Goal: Information Seeking & Learning: Learn about a topic

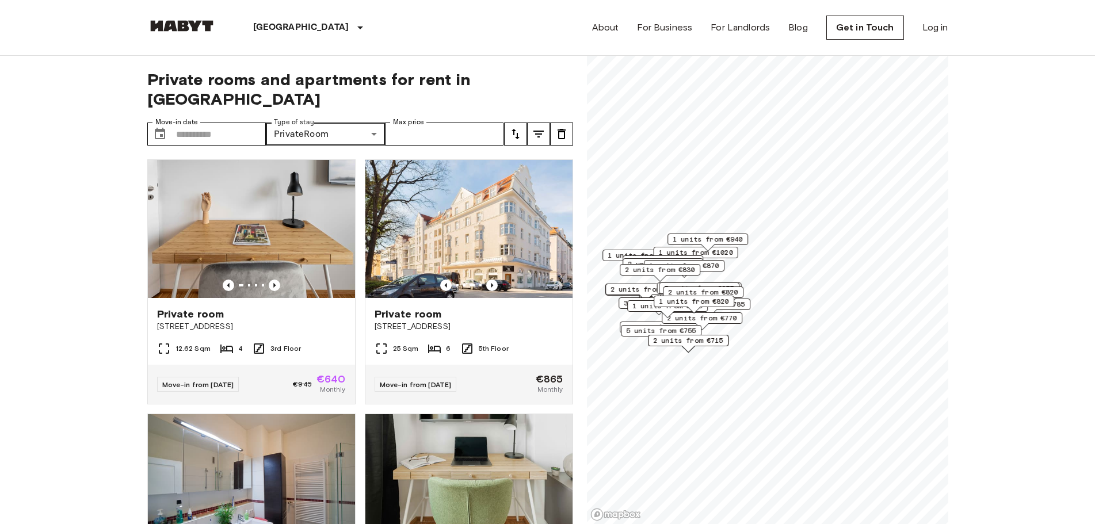
scroll to position [1611, 0]
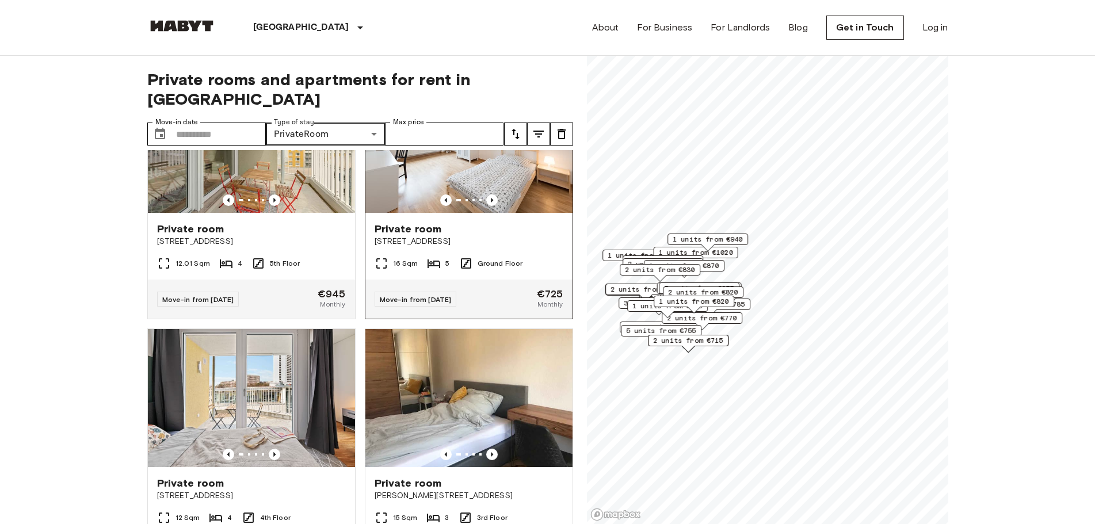
click at [397, 247] on span "[STREET_ADDRESS]" at bounding box center [469, 242] width 189 height 12
click at [523, 280] on div "16 Sqm 5 Ground Floor" at bounding box center [468, 268] width 207 height 23
click at [486, 206] on icon "Previous image" at bounding box center [492, 200] width 12 height 12
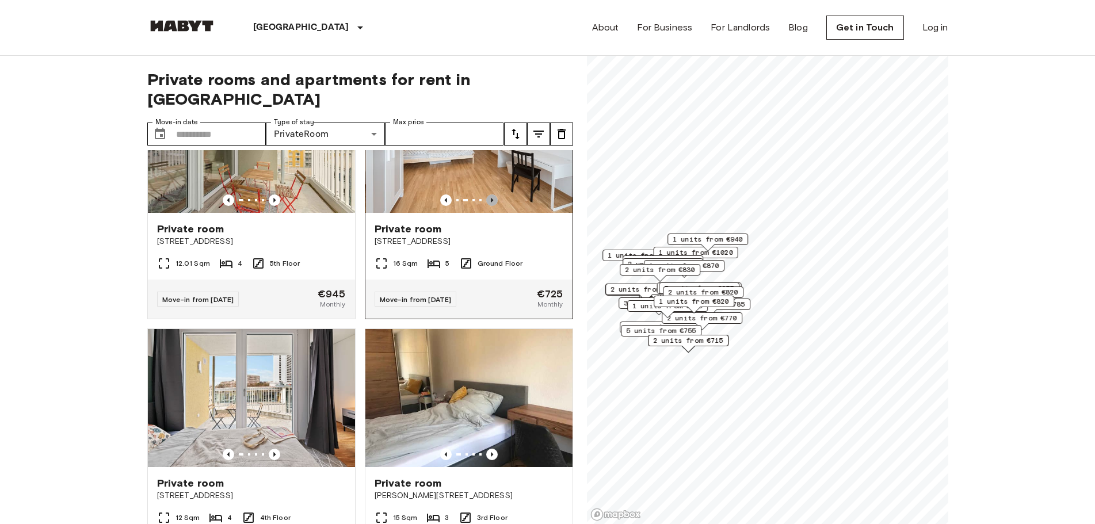
click at [486, 206] on icon "Previous image" at bounding box center [492, 200] width 12 height 12
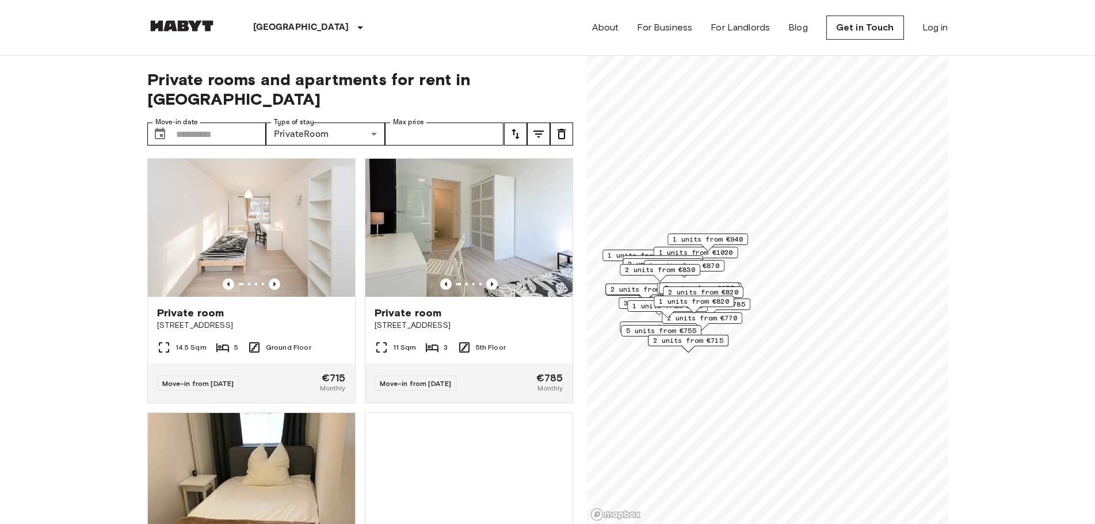
scroll to position [4856, 0]
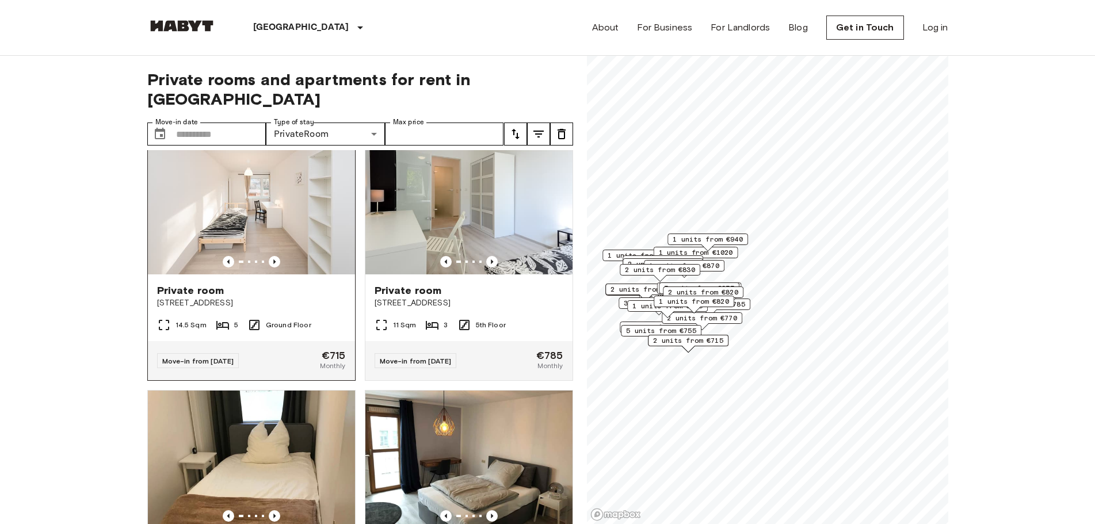
click at [270, 297] on div "Private room" at bounding box center [251, 291] width 189 height 14
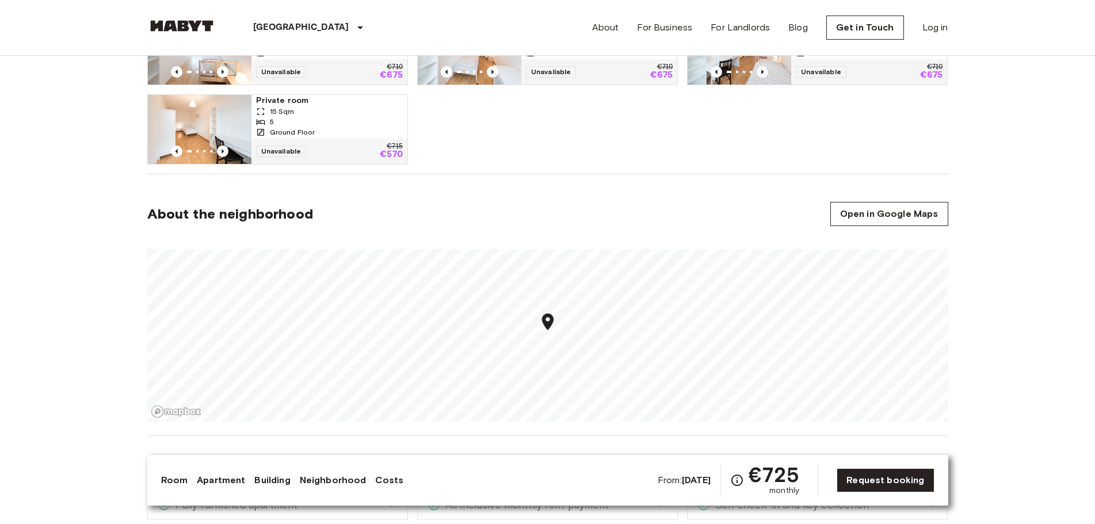
scroll to position [748, 0]
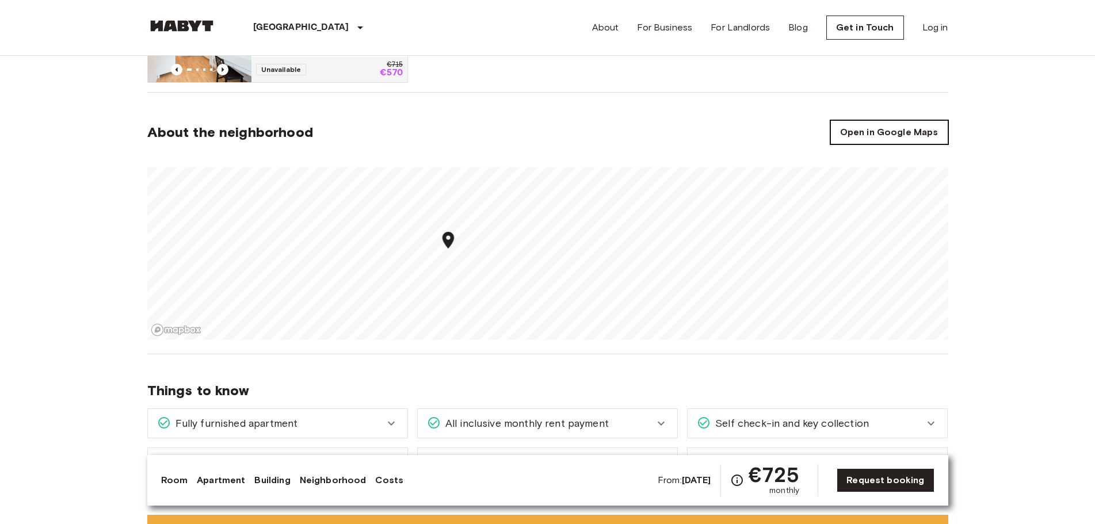
click at [936, 133] on link "Open in Google Maps" at bounding box center [889, 132] width 118 height 24
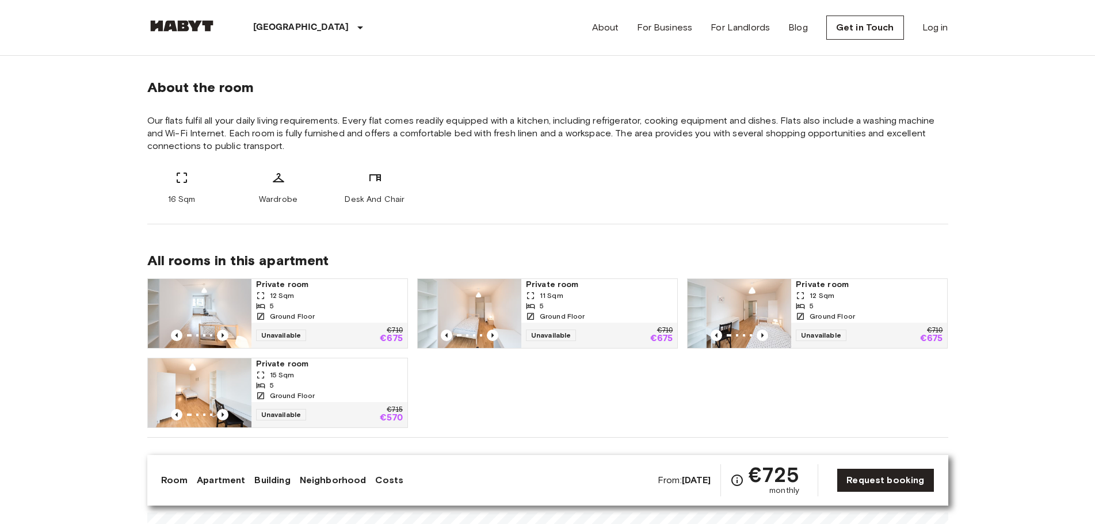
scroll to position [633, 0]
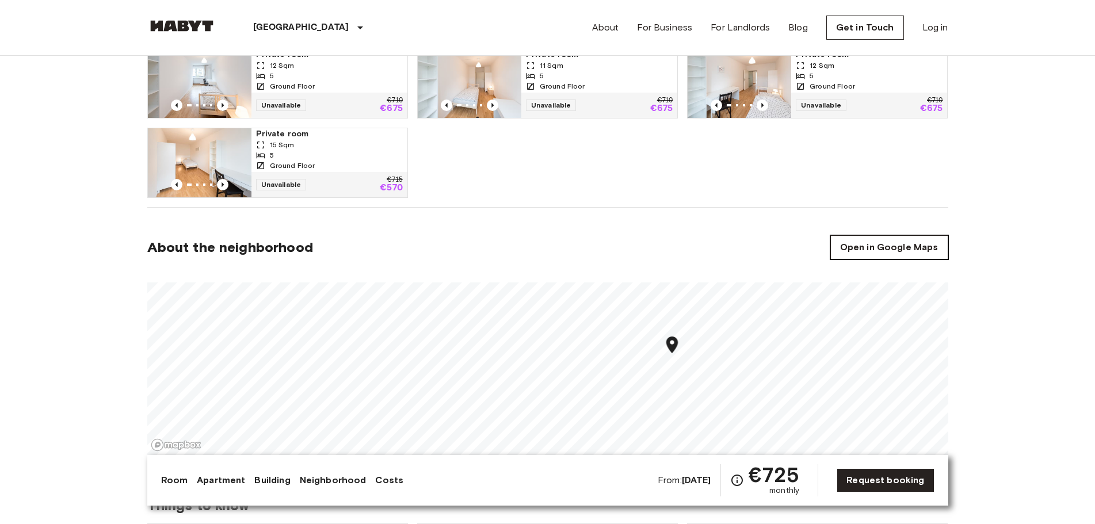
click at [864, 246] on link "Open in Google Maps" at bounding box center [889, 247] width 118 height 24
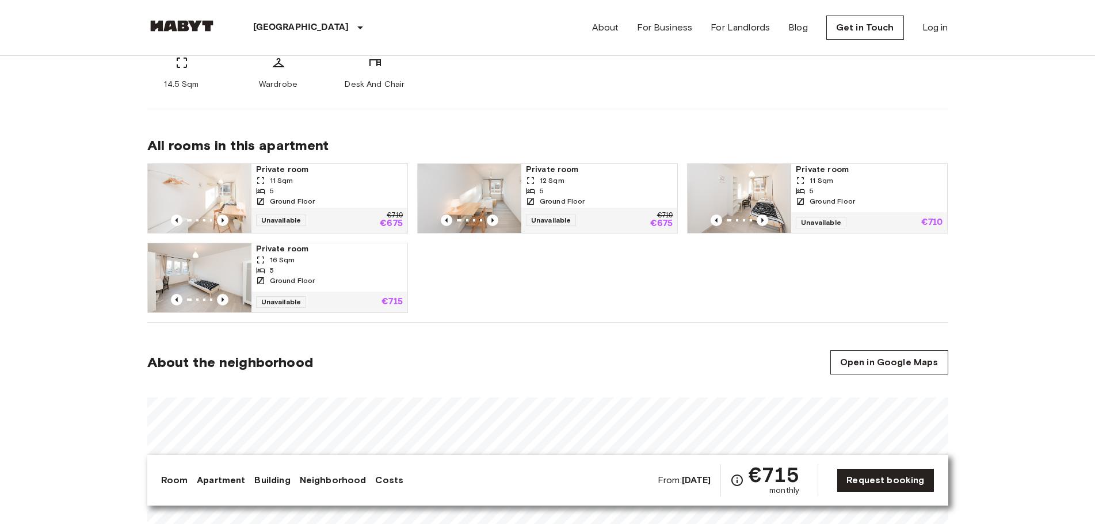
scroll to position [748, 0]
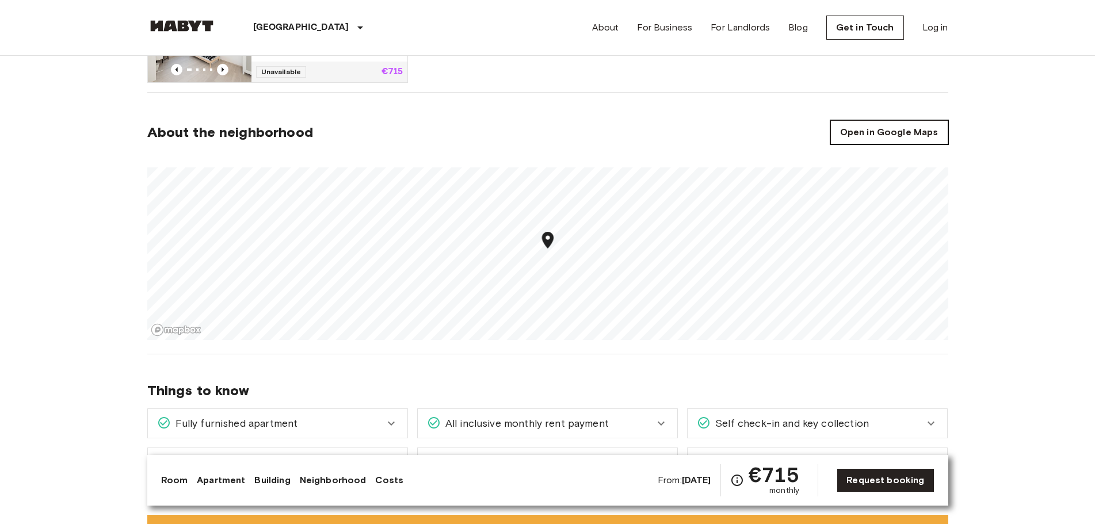
click at [878, 141] on link "Open in Google Maps" at bounding box center [889, 132] width 118 height 24
